Goal: Information Seeking & Learning: Learn about a topic

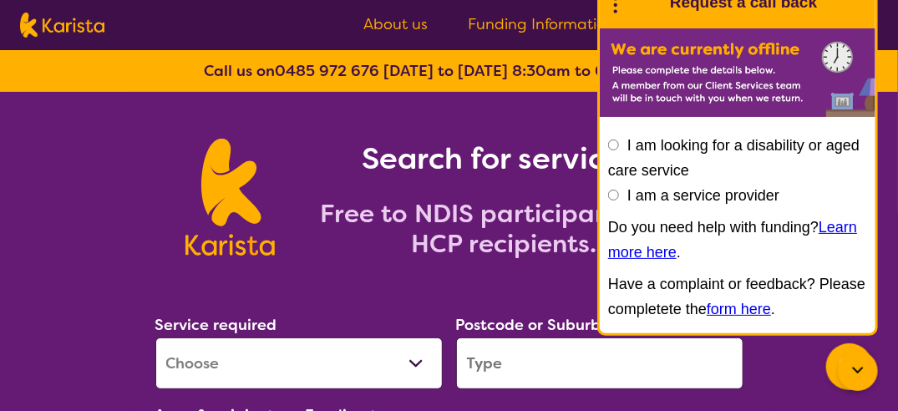
click at [614, 193] on input "I am a service provider" at bounding box center [613, 195] width 11 height 11
radio input "true"
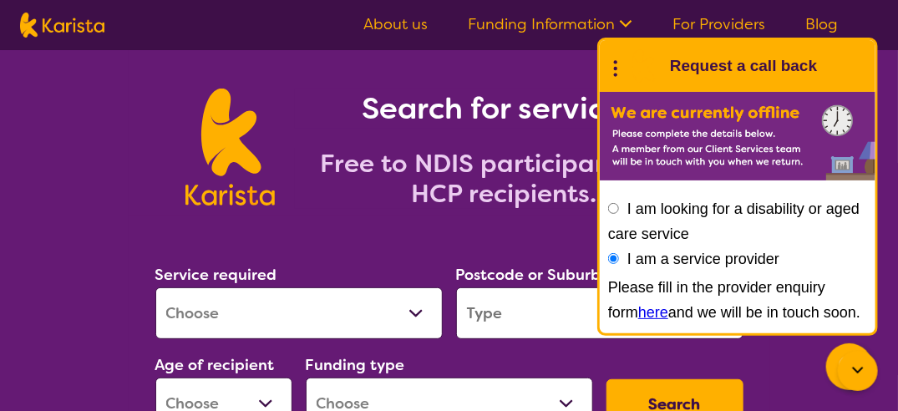
scroll to position [52, 0]
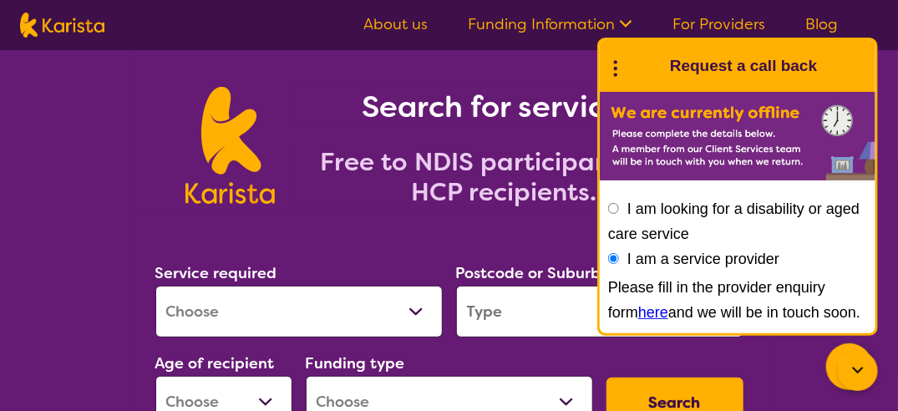
click at [638, 314] on link "here" at bounding box center [653, 312] width 30 height 17
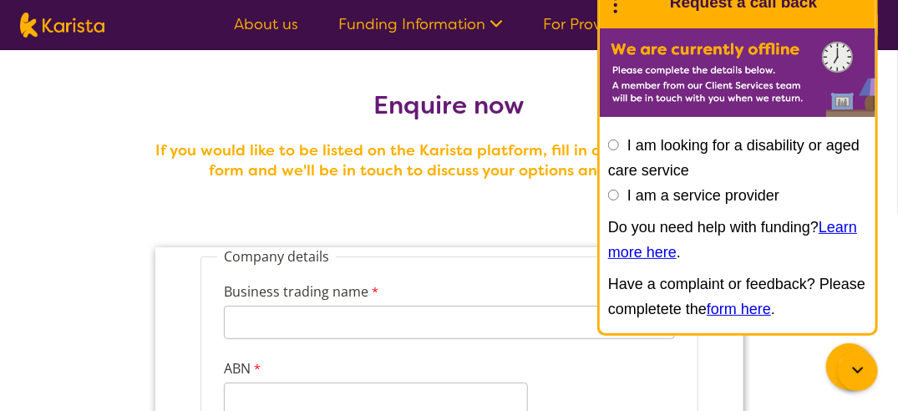
radio input "true"
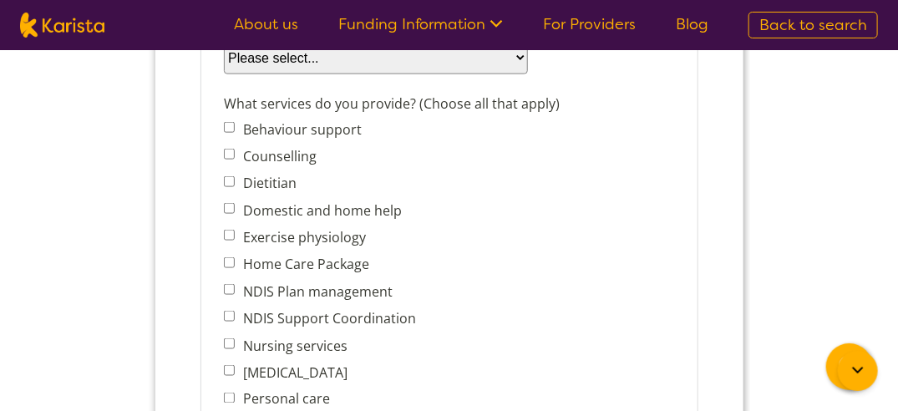
scroll to position [647, 0]
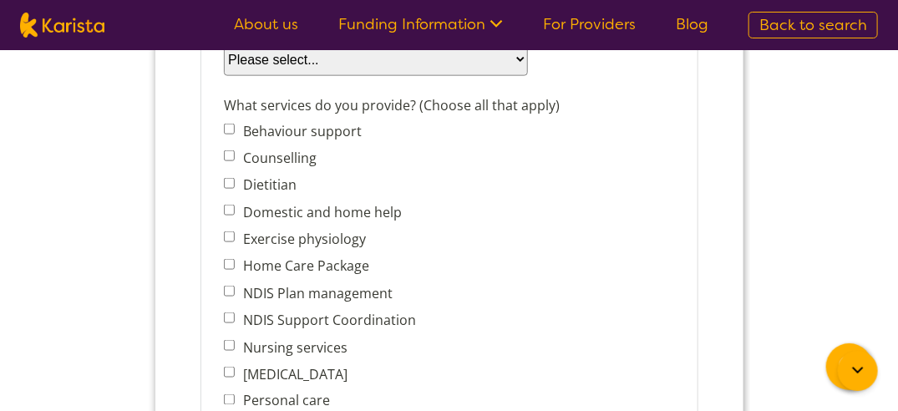
click at [227, 206] on input "Domestic and home help" at bounding box center [228, 211] width 11 height 11
checkbox input "true"
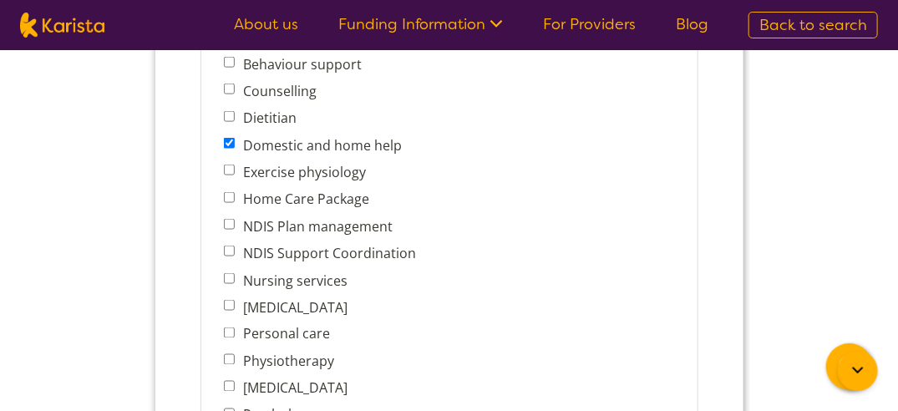
scroll to position [732, 0]
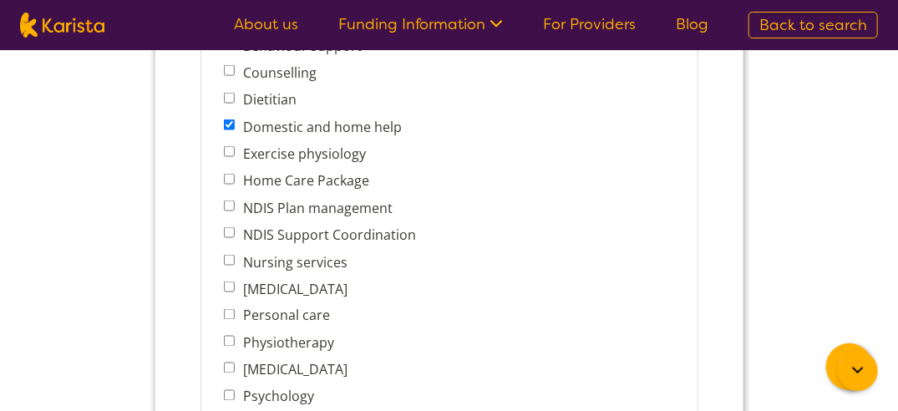
click at [227, 256] on input "Nursing services" at bounding box center [228, 261] width 11 height 11
checkbox input "true"
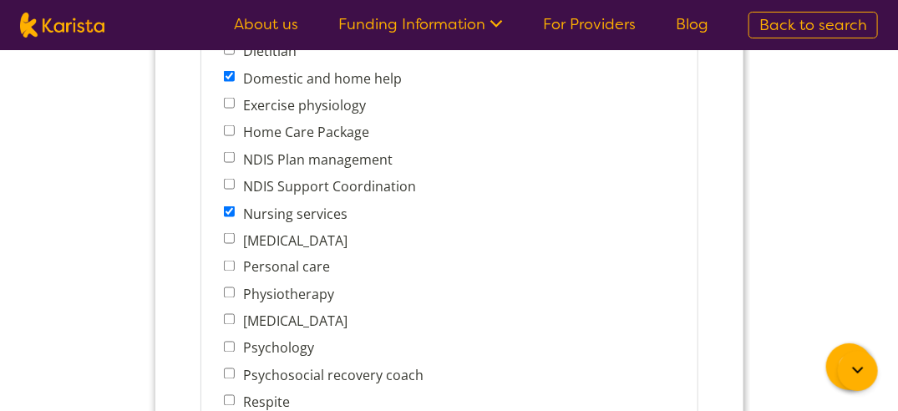
scroll to position [780, 0]
click at [226, 262] on input "Personal care" at bounding box center [228, 267] width 11 height 11
checkbox input "true"
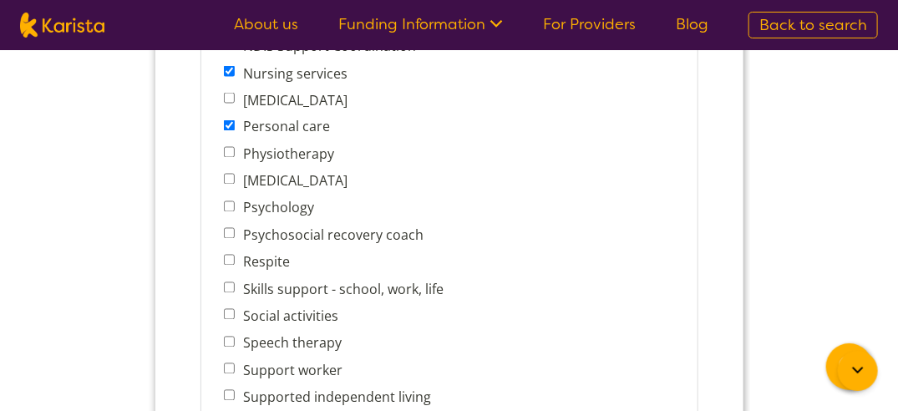
scroll to position [923, 0]
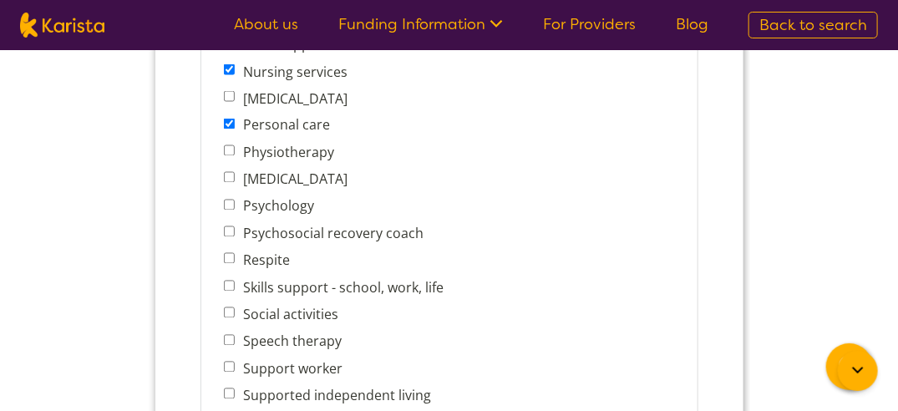
click at [227, 308] on input "Social activities" at bounding box center [228, 313] width 11 height 11
checkbox input "true"
click at [225, 363] on input "Support worker" at bounding box center [228, 368] width 11 height 11
checkbox input "true"
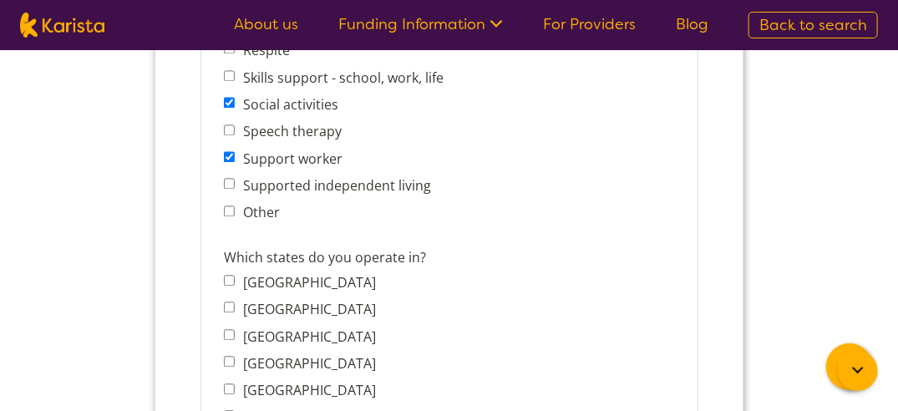
scroll to position [1135, 0]
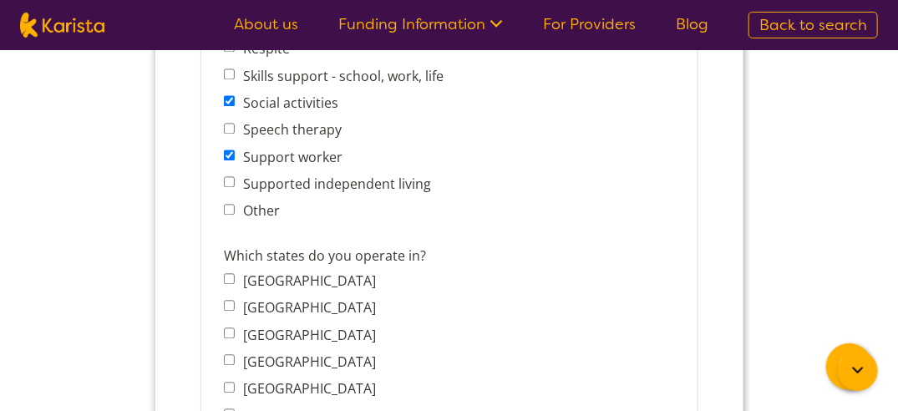
click at [229, 301] on input "[GEOGRAPHIC_DATA]" at bounding box center [228, 306] width 11 height 11
checkbox input "true"
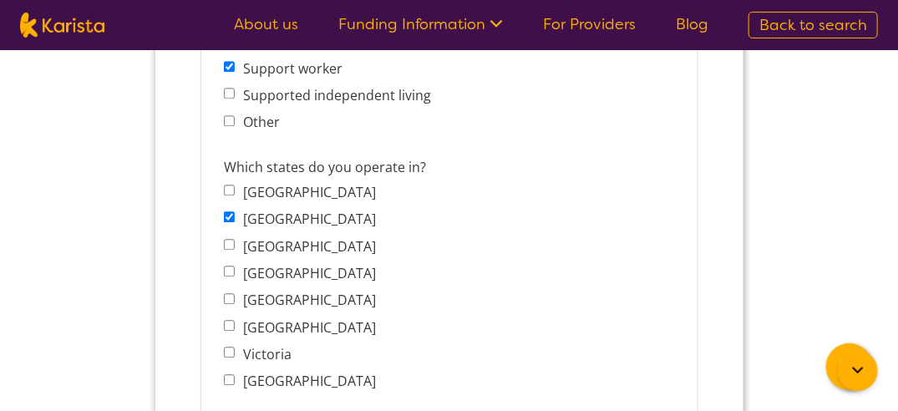
scroll to position [1224, 0]
click at [228, 239] on input "[GEOGRAPHIC_DATA]" at bounding box center [228, 244] width 11 height 11
checkbox input "true"
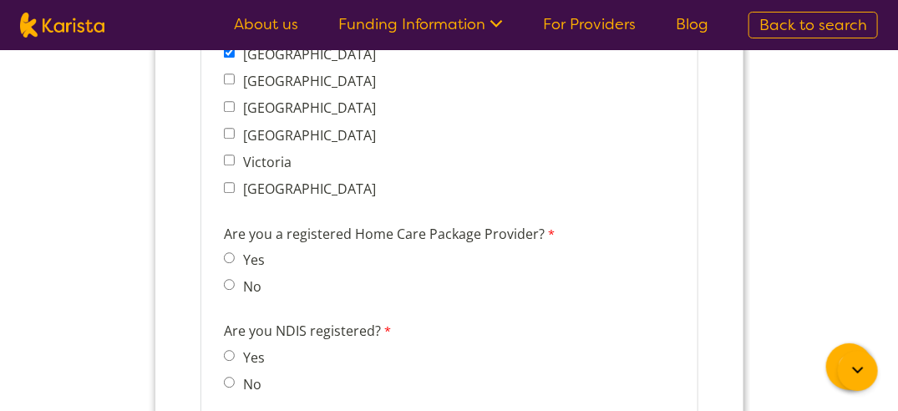
scroll to position [1426, 0]
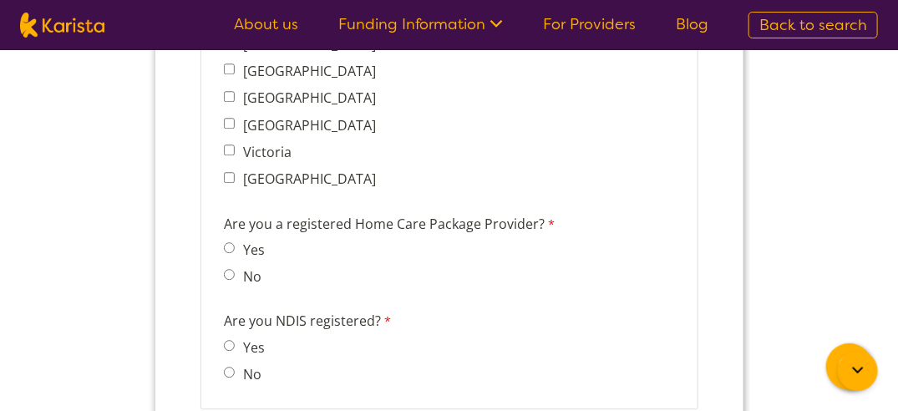
click at [226, 341] on input "Yes" at bounding box center [228, 346] width 11 height 11
radio input "true"
click at [228, 270] on input "No" at bounding box center [228, 275] width 11 height 11
radio input "true"
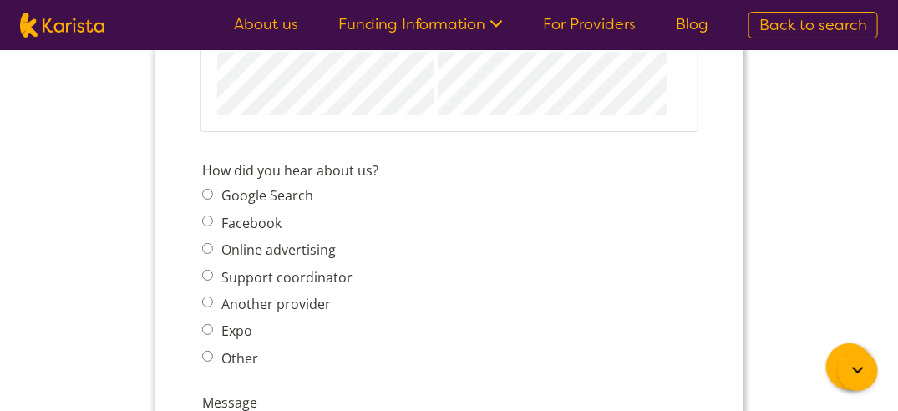
scroll to position [1997, 0]
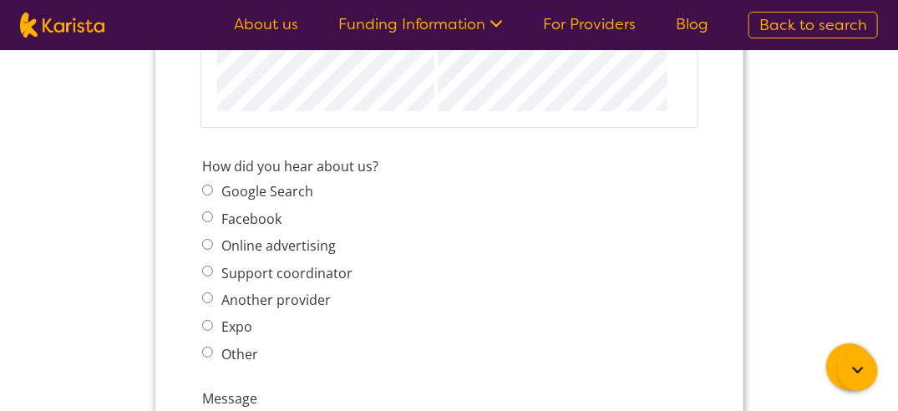
click at [203, 348] on input "Other" at bounding box center [206, 353] width 11 height 11
radio input "true"
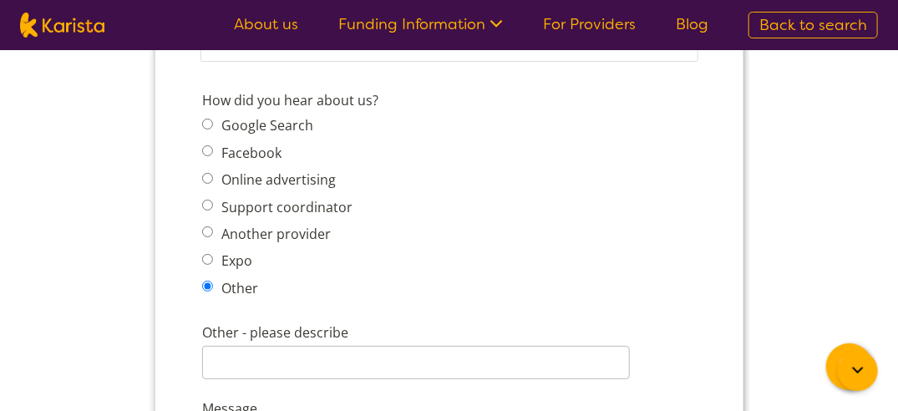
scroll to position [2067, 0]
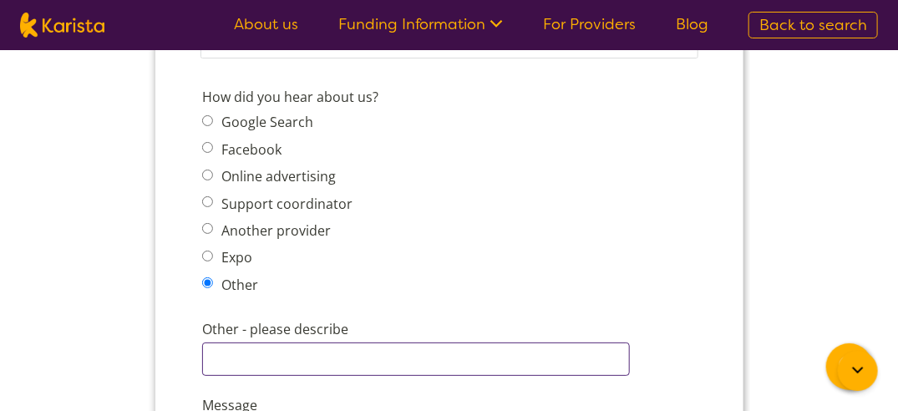
click at [262, 343] on input "Other - please describe" at bounding box center [415, 359] width 428 height 33
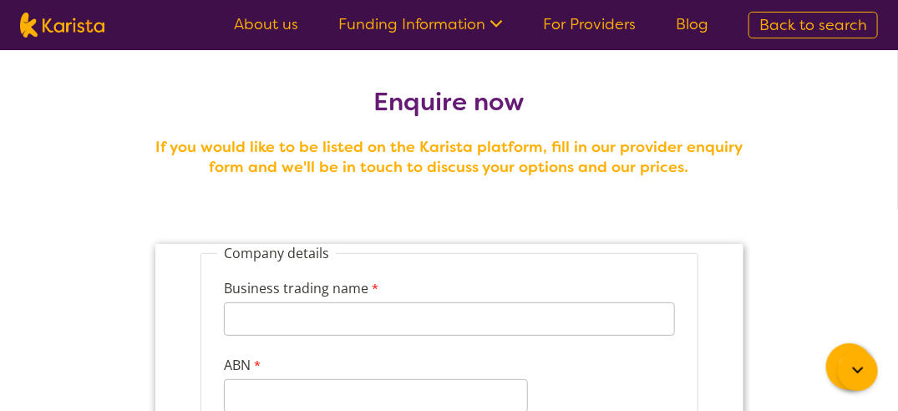
scroll to position [0, 0]
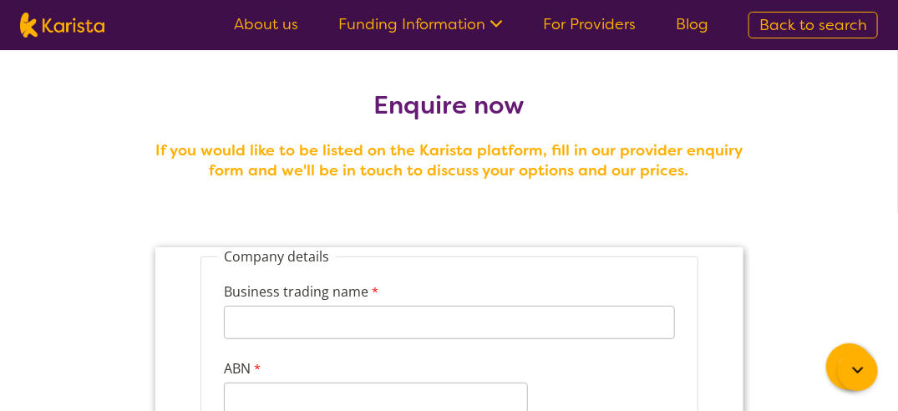
type input "word of mouth"
click at [597, 18] on link "For Providers" at bounding box center [589, 24] width 93 height 20
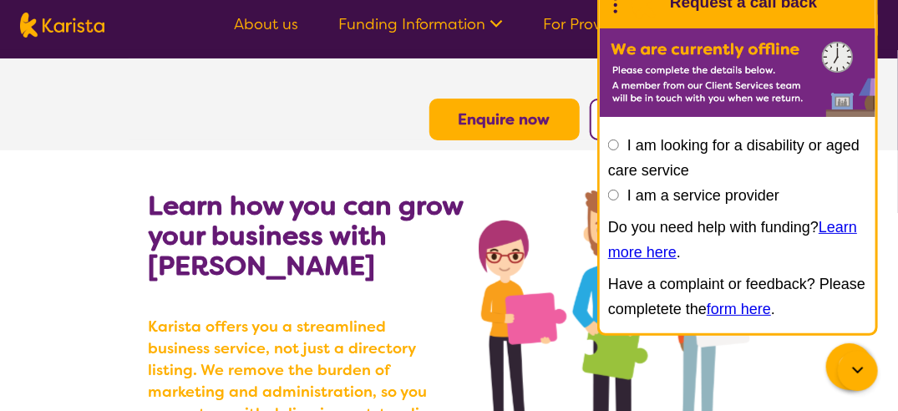
click at [616, 0] on icon at bounding box center [616, 3] width 22 height 26
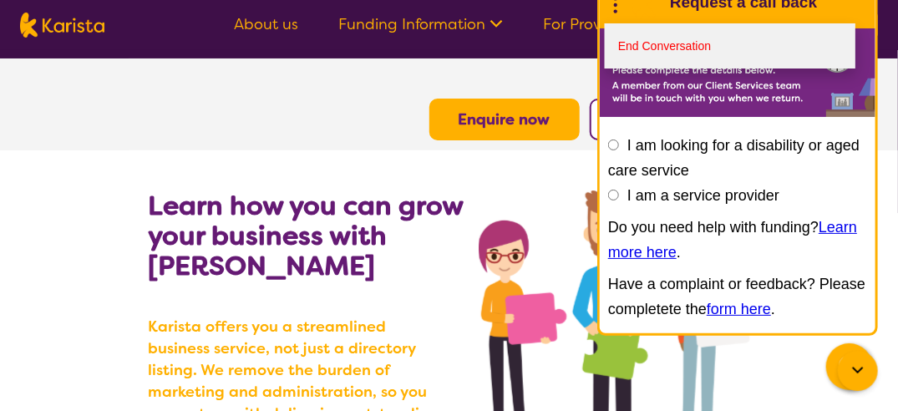
click at [646, 40] on link "End Conversation" at bounding box center [730, 45] width 251 height 45
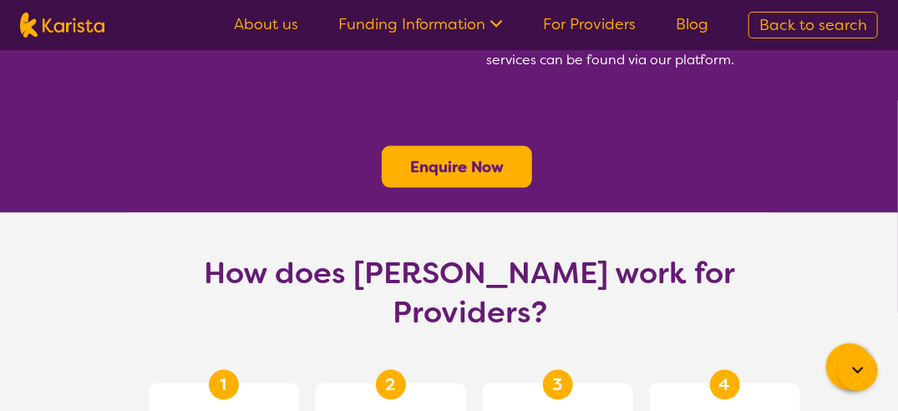
scroll to position [746, 0]
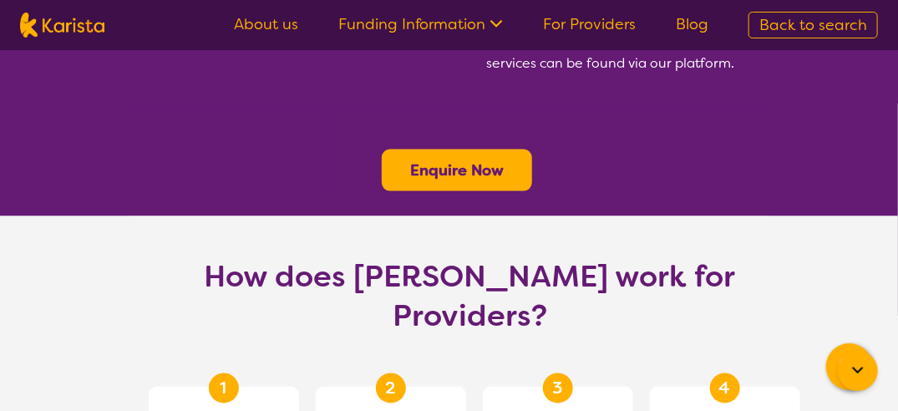
click at [461, 23] on link "Funding Information" at bounding box center [420, 24] width 165 height 20
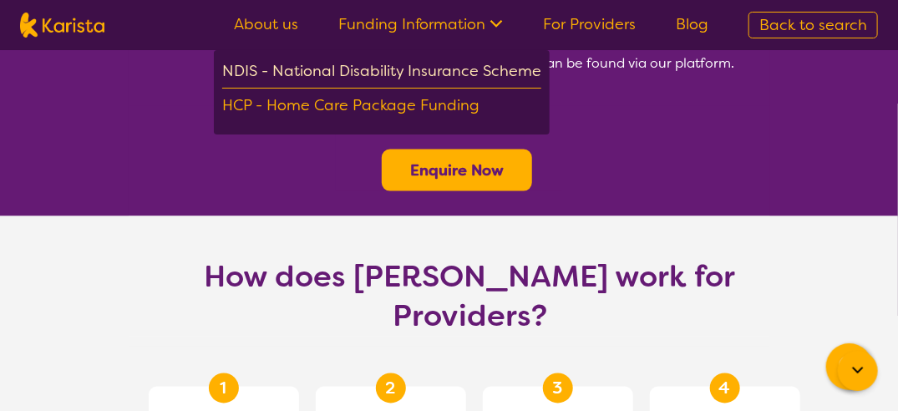
click at [406, 67] on div "NDIS - National Disability Insurance Scheme" at bounding box center [381, 73] width 319 height 30
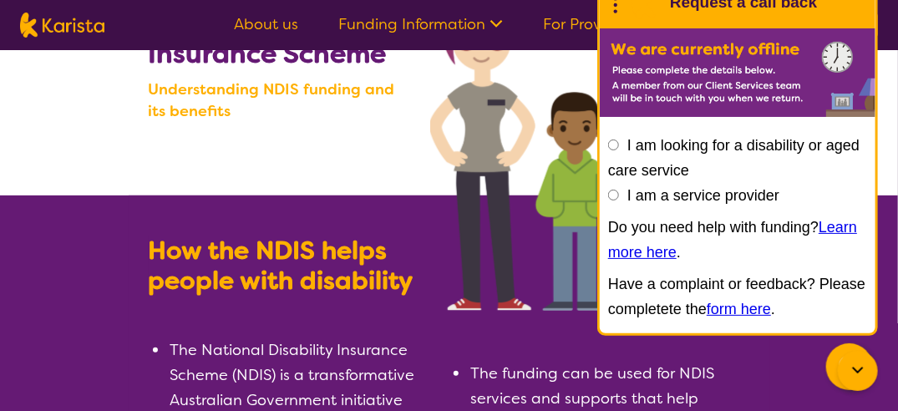
scroll to position [102, 0]
drag, startPoint x: 423, startPoint y: 272, endPoint x: 365, endPoint y: 163, distance: 123.7
click at [365, 163] on div "National Disability Insurance Scheme Understanding NDIS funding and its benefits" at bounding box center [282, 125] width 267 height 234
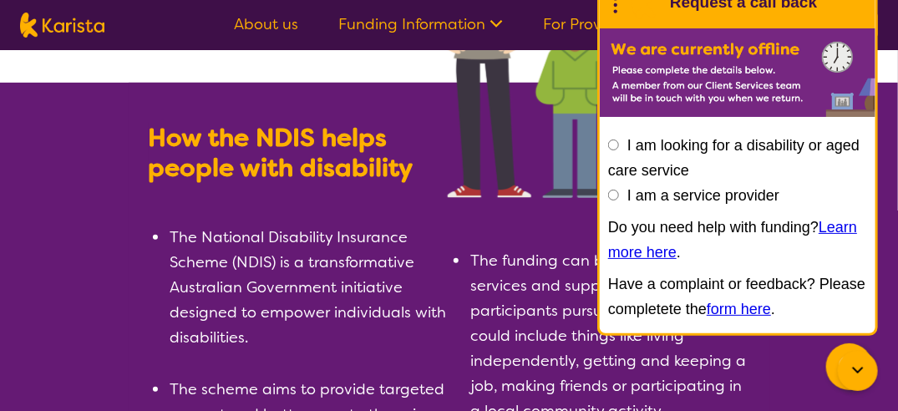
scroll to position [216, 0]
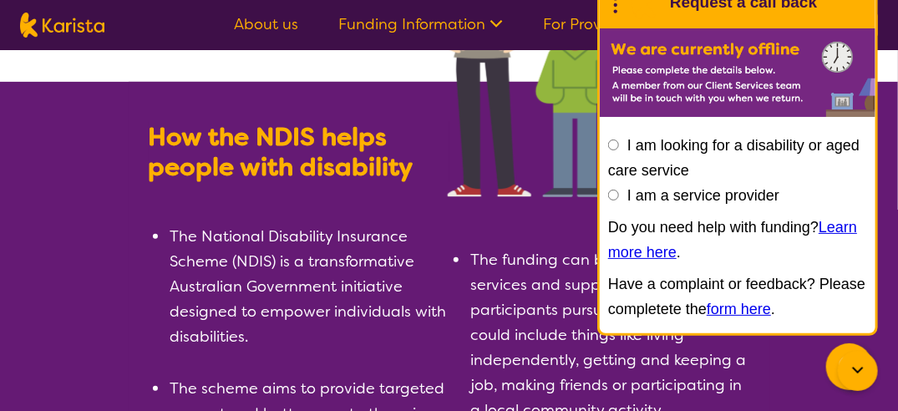
click at [617, 2] on icon at bounding box center [616, 3] width 22 height 26
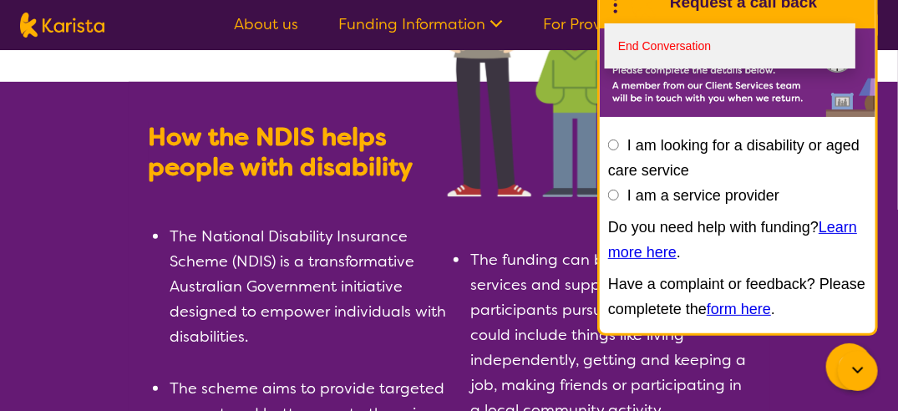
click at [630, 36] on link "End Conversation" at bounding box center [730, 45] width 251 height 45
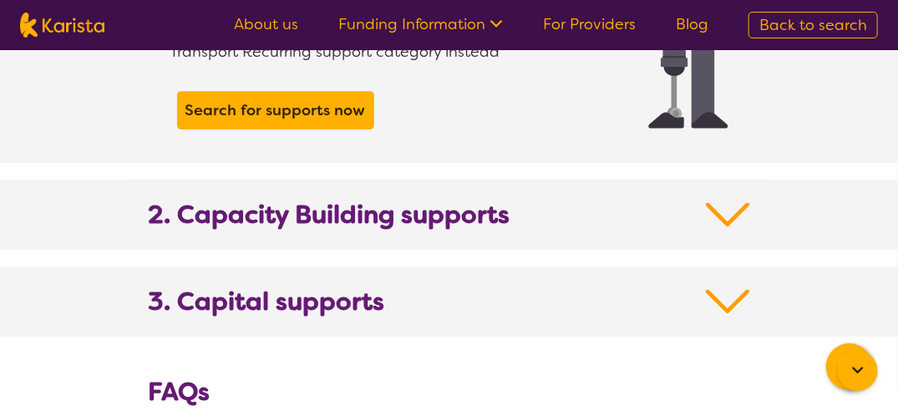
scroll to position [1738, 0]
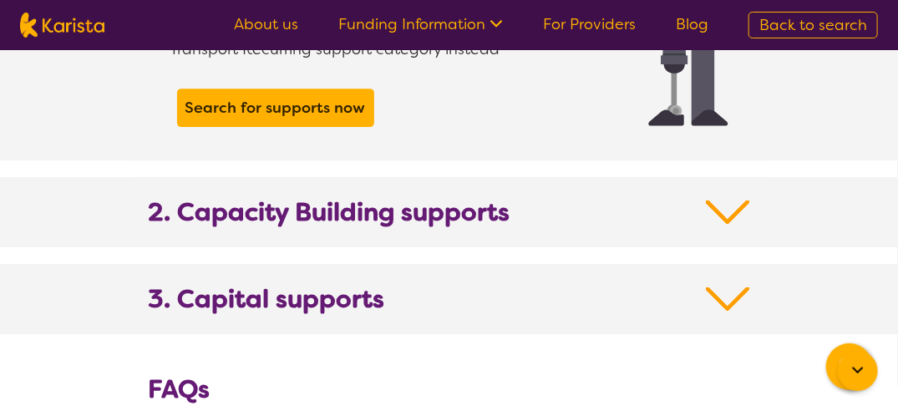
click at [726, 197] on img at bounding box center [728, 212] width 44 height 30
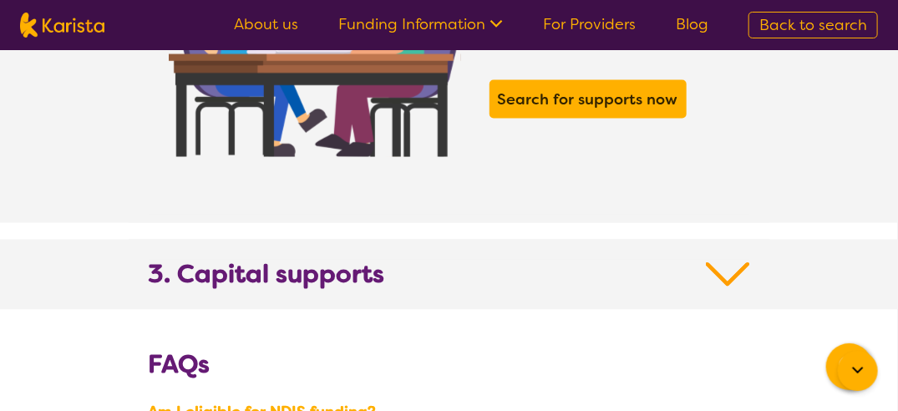
scroll to position [2916, 0]
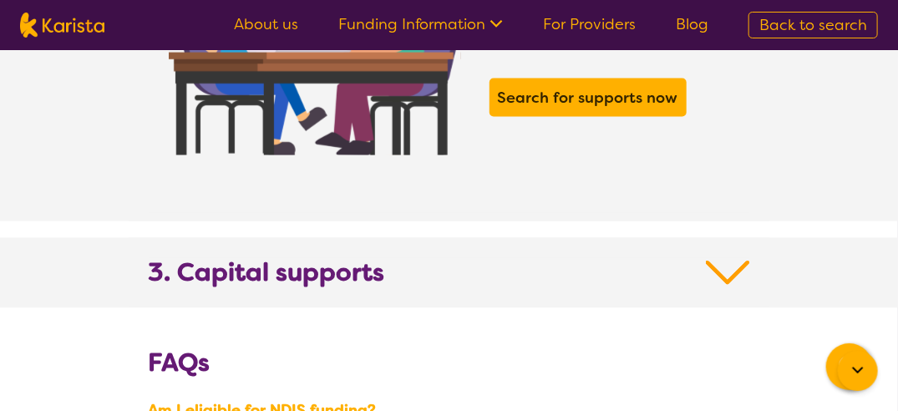
click at [727, 258] on img at bounding box center [728, 273] width 44 height 30
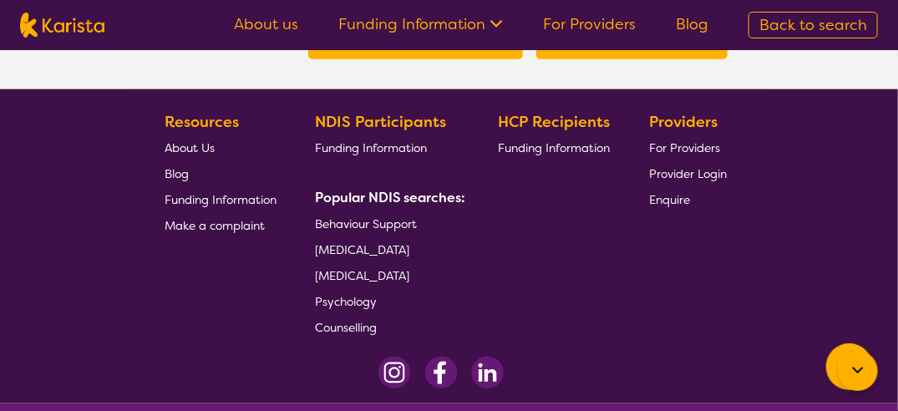
scroll to position [4908, 0]
